Goal: Transaction & Acquisition: Purchase product/service

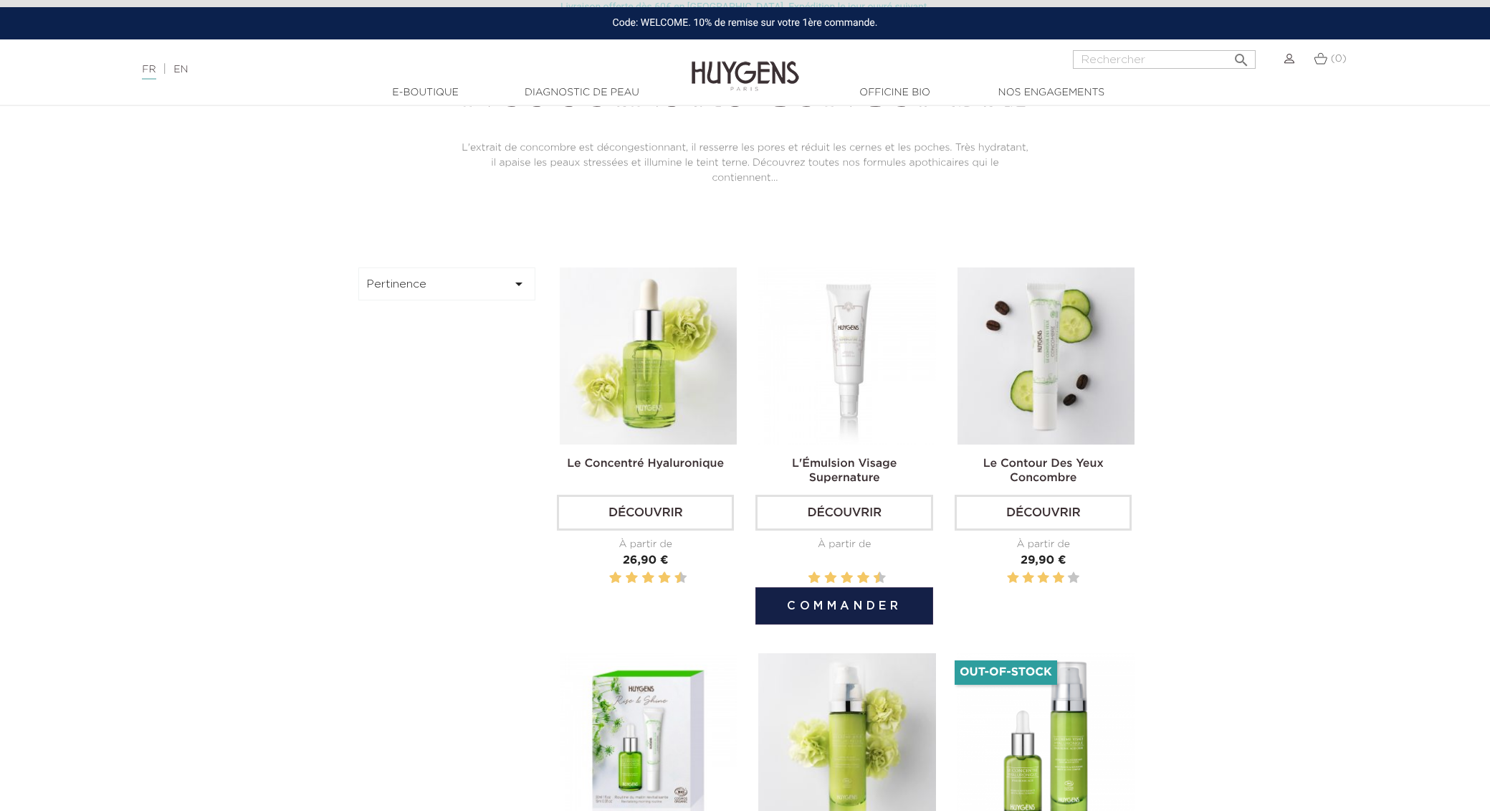
scroll to position [436, 0]
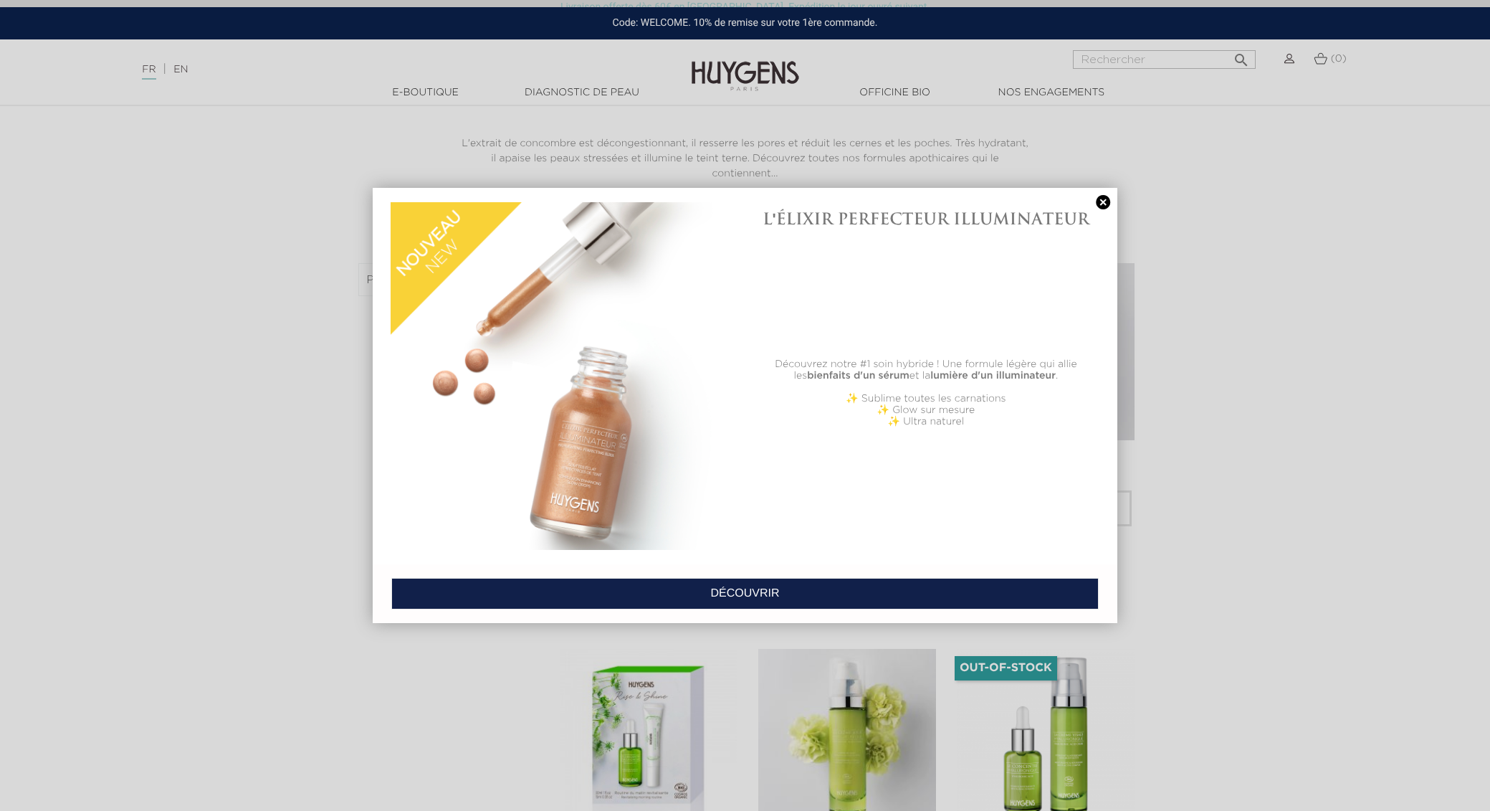
click at [1102, 201] on link at bounding box center [1103, 202] width 20 height 15
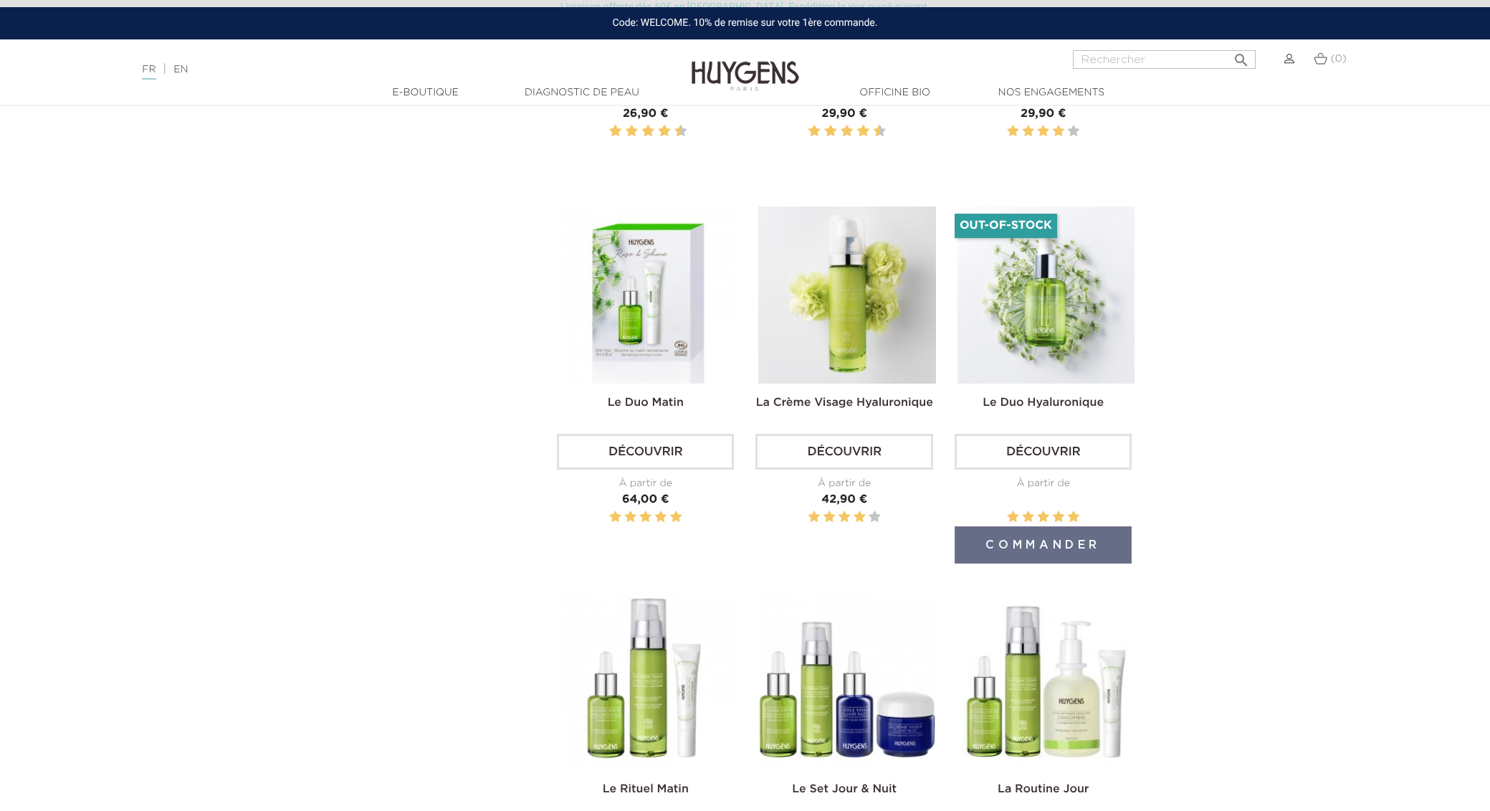
scroll to position [876, 0]
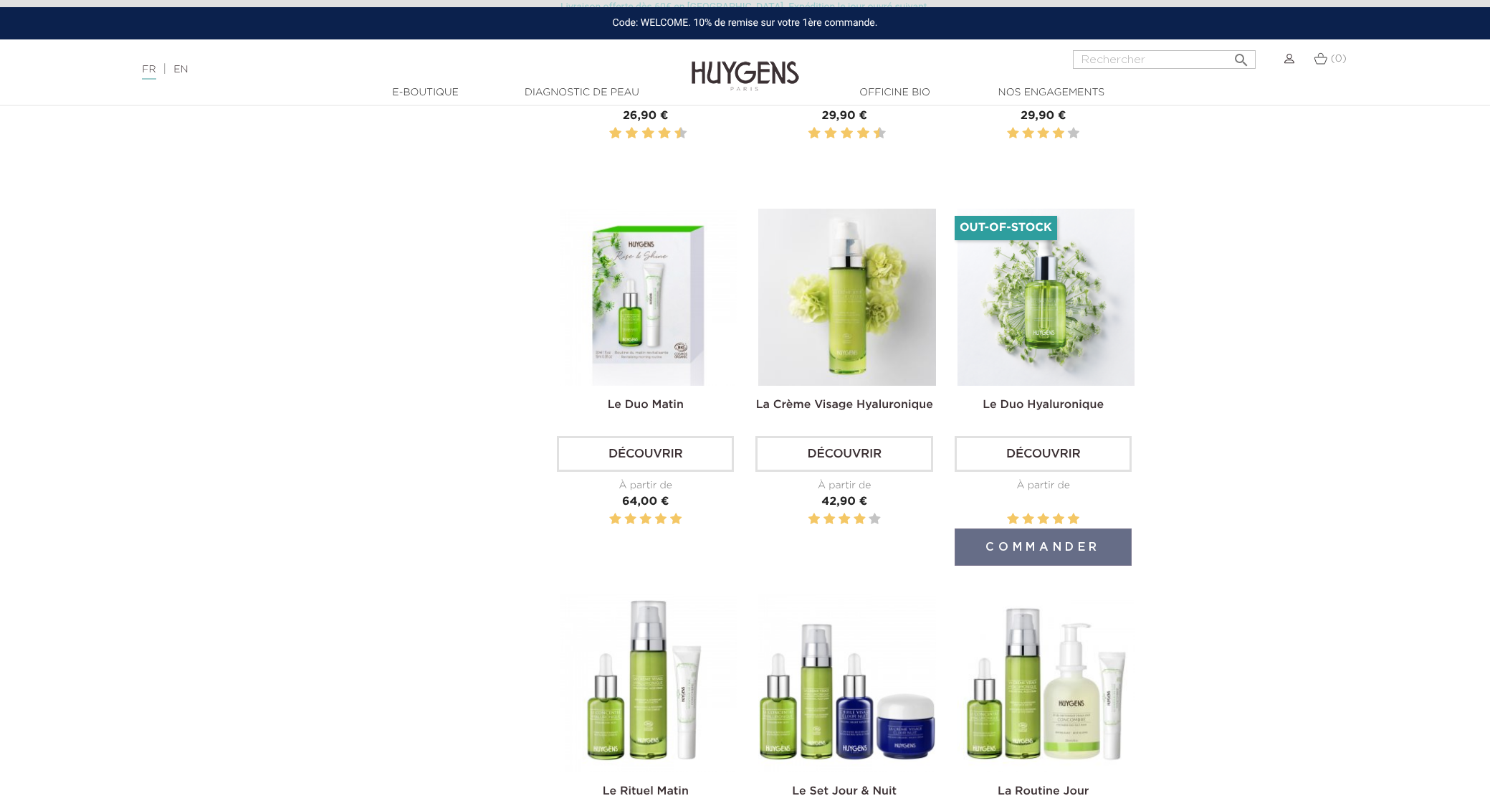
click at [1022, 276] on img at bounding box center [1045, 297] width 177 height 177
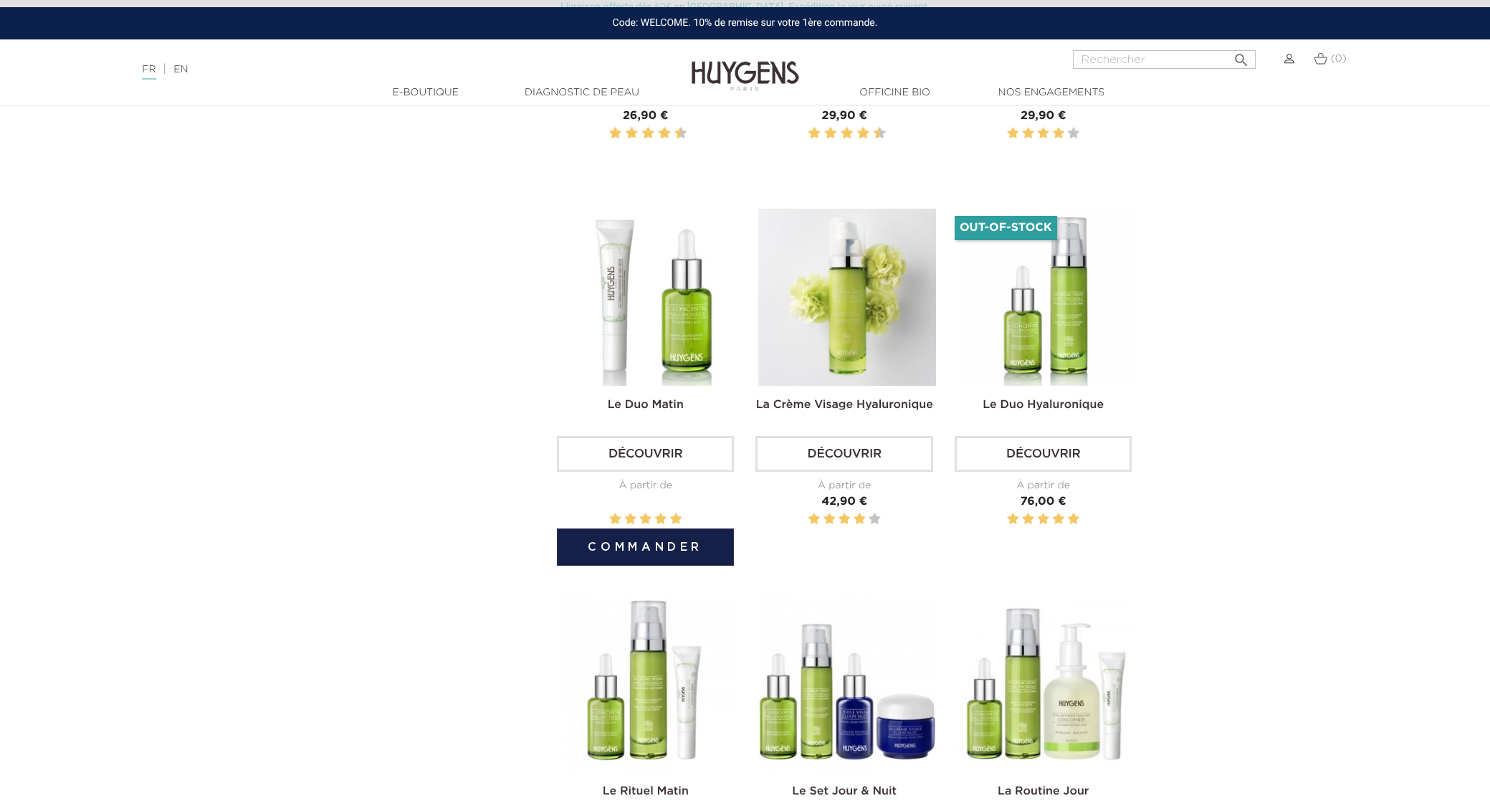
click at [640, 321] on img at bounding box center [648, 297] width 177 height 177
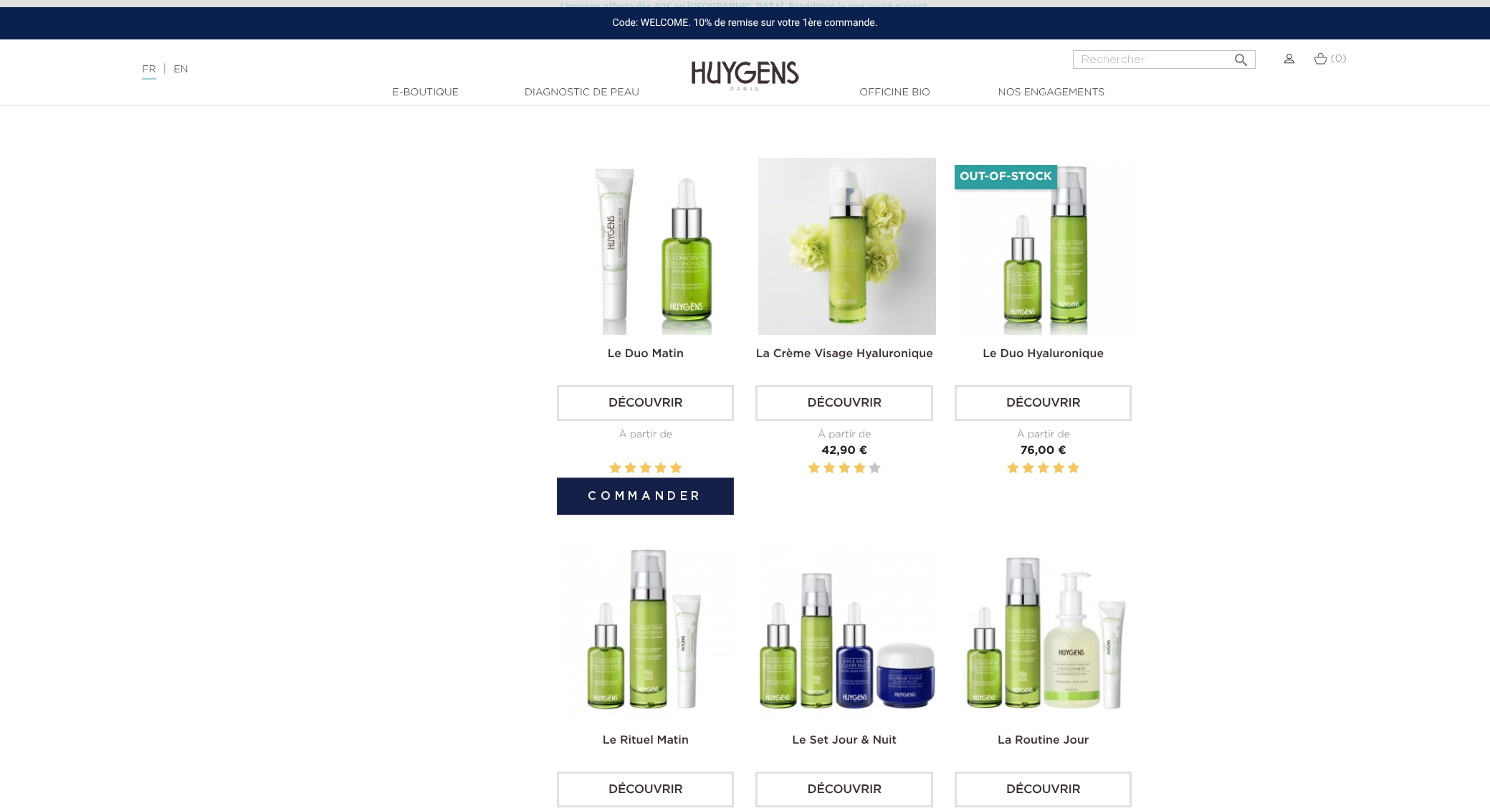
scroll to position [924, 0]
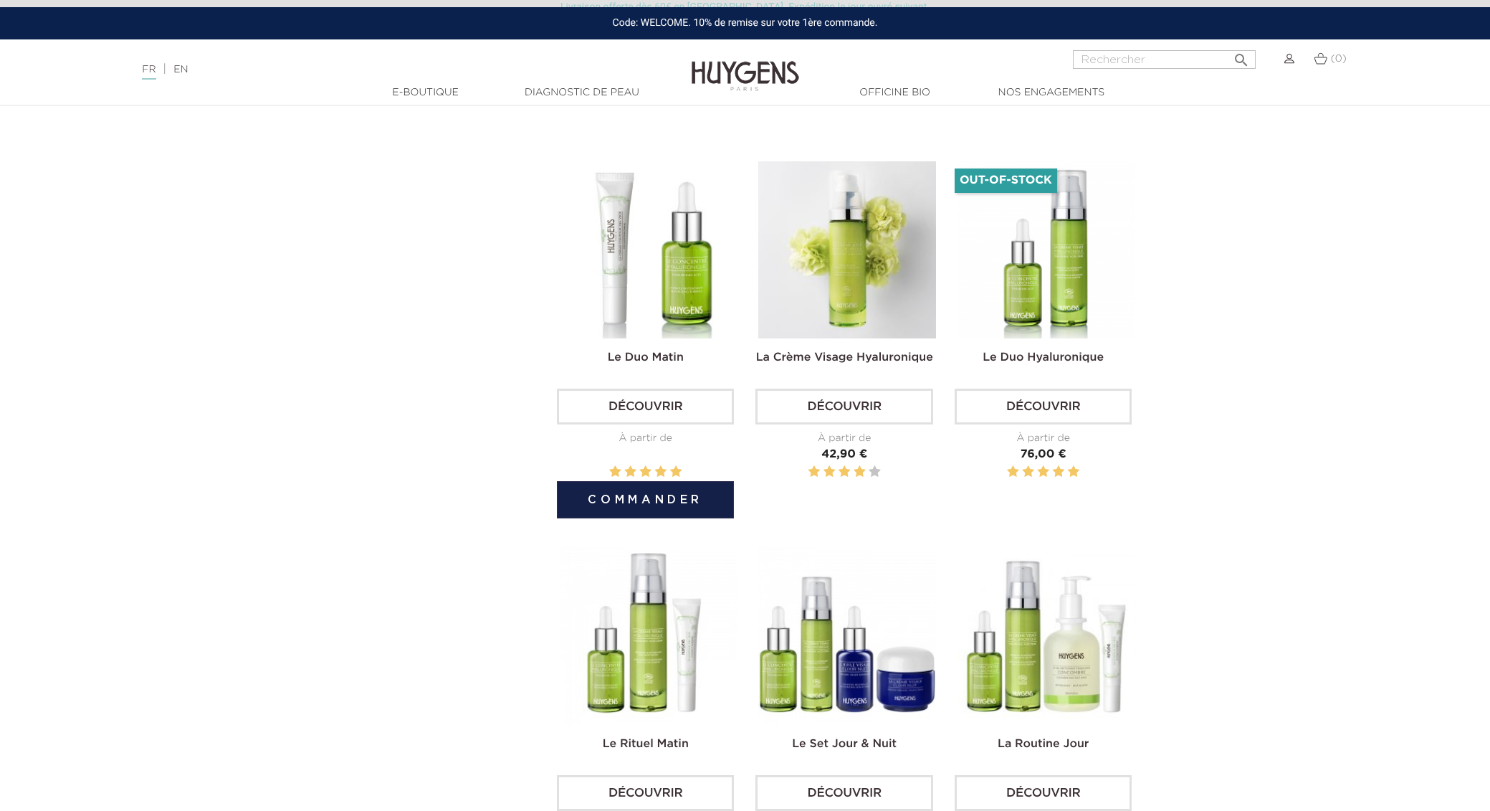
click at [663, 315] on img at bounding box center [648, 249] width 177 height 177
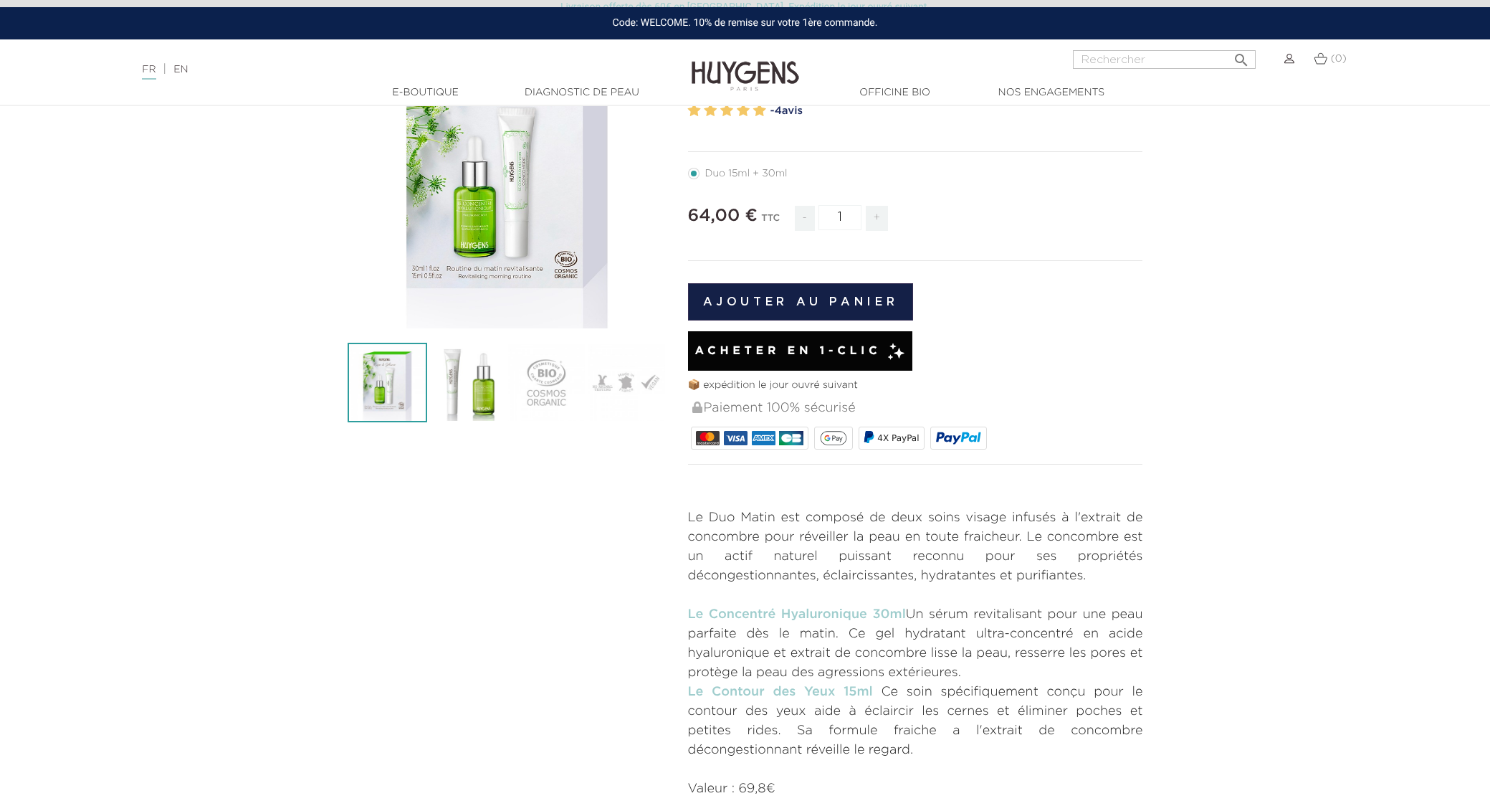
scroll to position [125, 0]
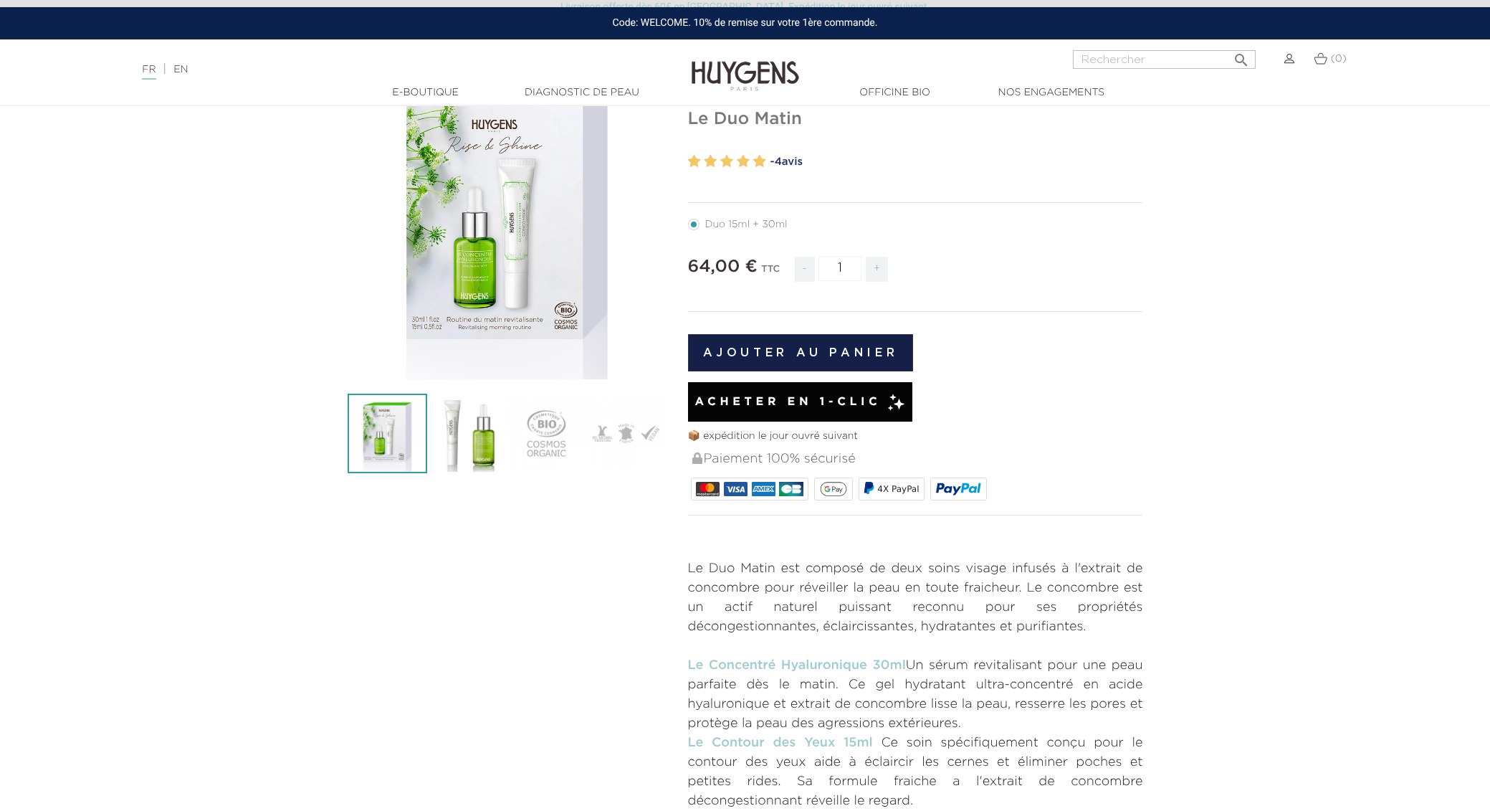
click at [752, 404] on span "Acheter en 1-clic" at bounding box center [787, 401] width 186 height 17
